Goal: Information Seeking & Learning: Learn about a topic

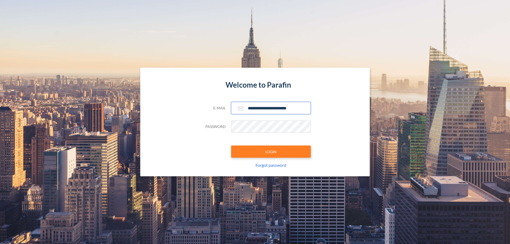
type input "**********"
click at [271, 152] on button "LOGIN" at bounding box center [271, 152] width 80 height 12
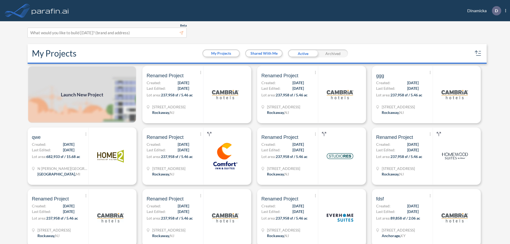
scroll to position [1, 0]
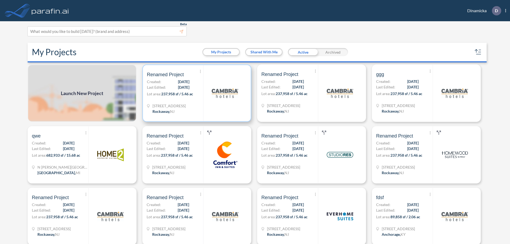
click at [196, 93] on p "Lot area: 237,958 sf / 5.46 ac" at bounding box center [175, 95] width 56 height 8
